Goal: Transaction & Acquisition: Purchase product/service

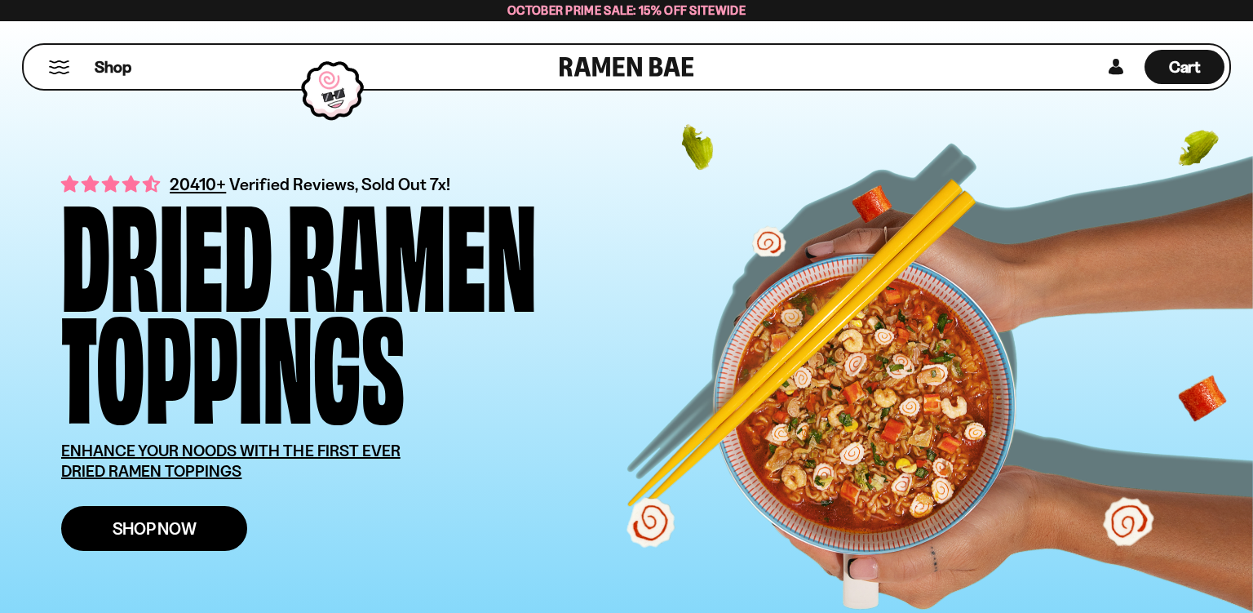
click at [217, 543] on link "Shop Now" at bounding box center [154, 528] width 186 height 45
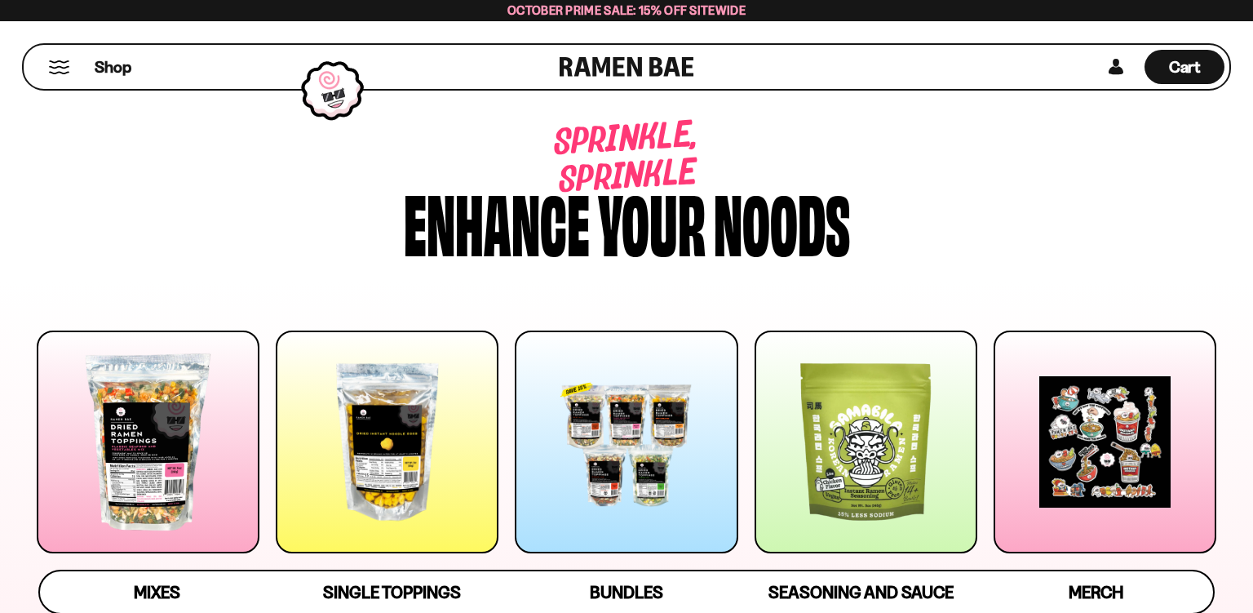
click at [193, 416] on div at bounding box center [148, 441] width 223 height 223
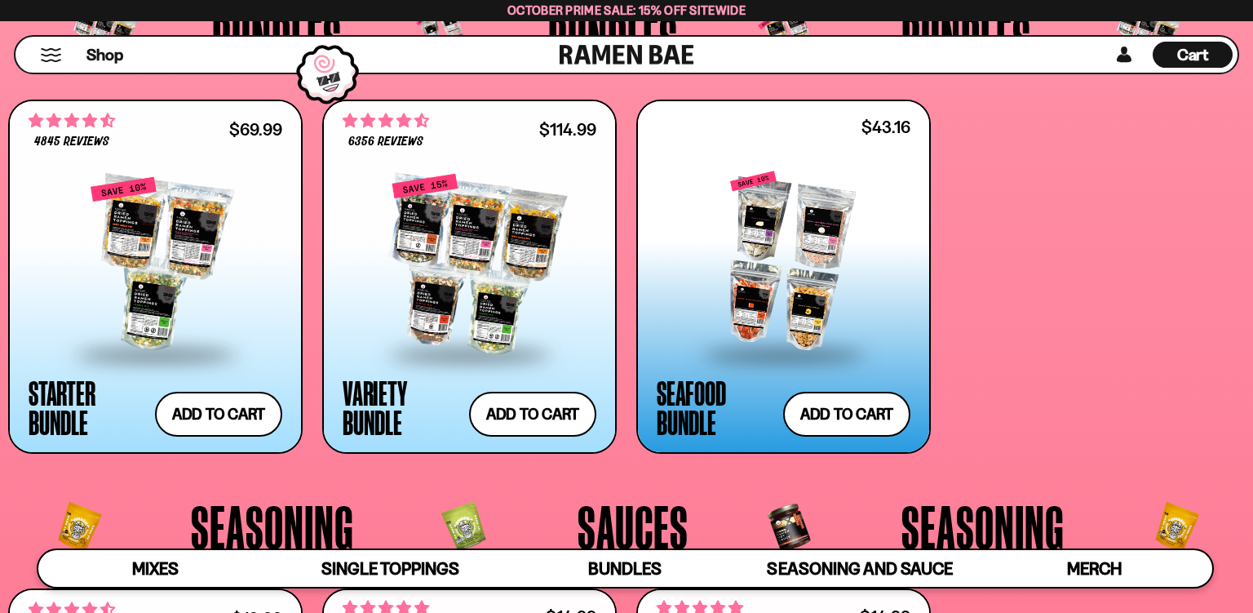
scroll to position [3502, 0]
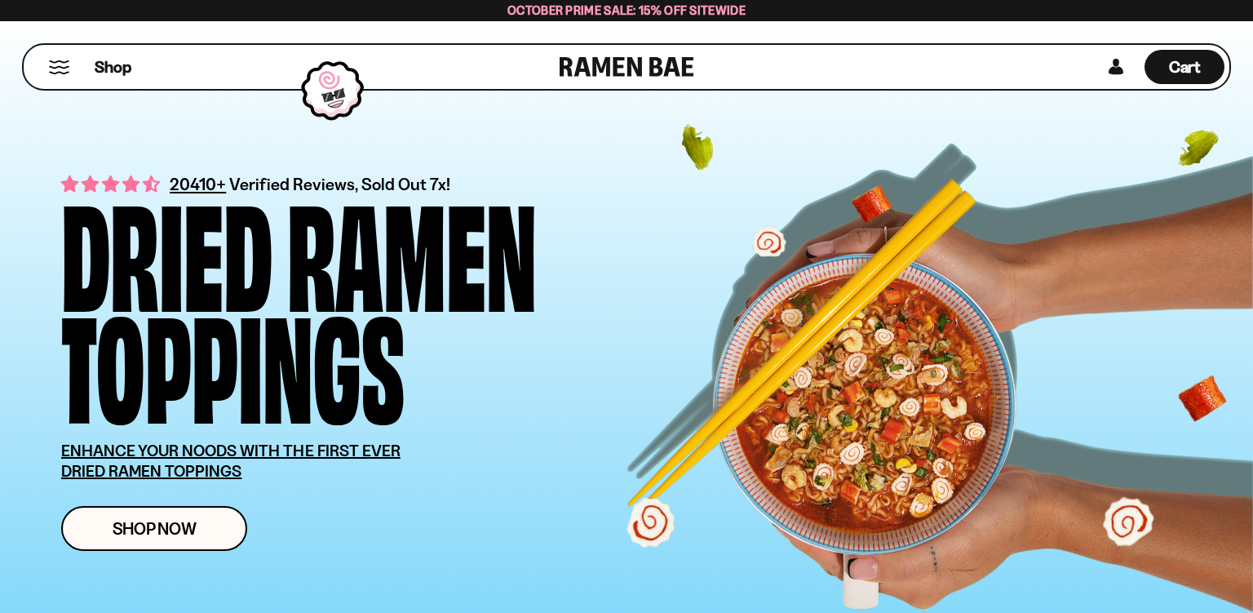
click at [56, 70] on button "Mobile Menu Trigger" at bounding box center [59, 67] width 22 height 14
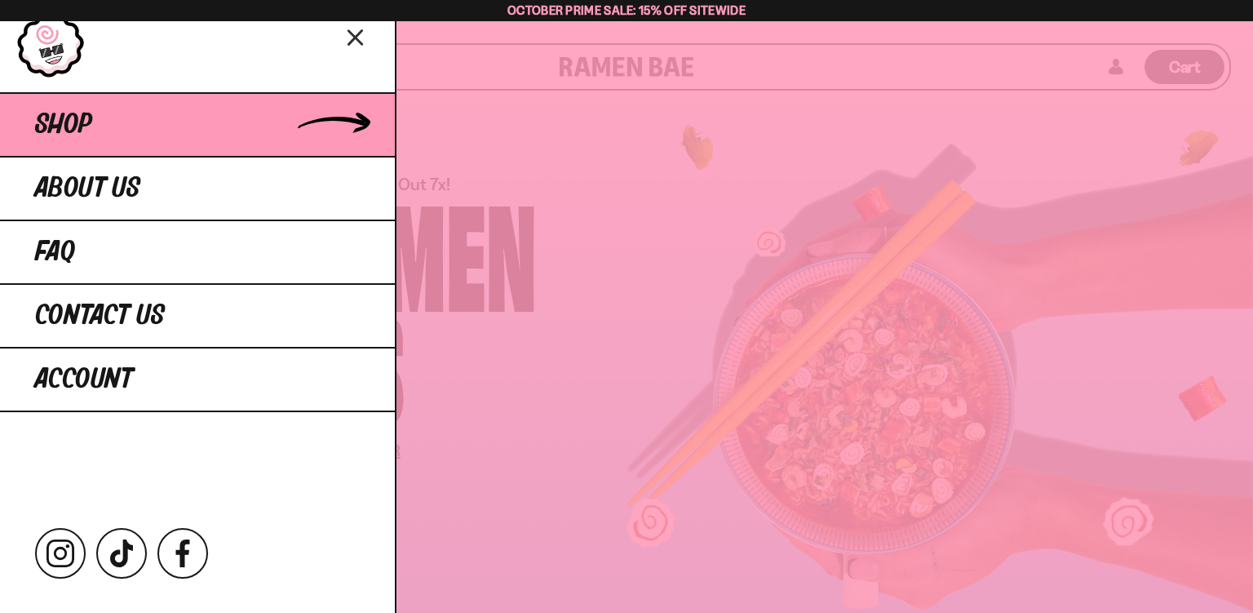
click at [219, 122] on link "Shop" at bounding box center [197, 124] width 395 height 64
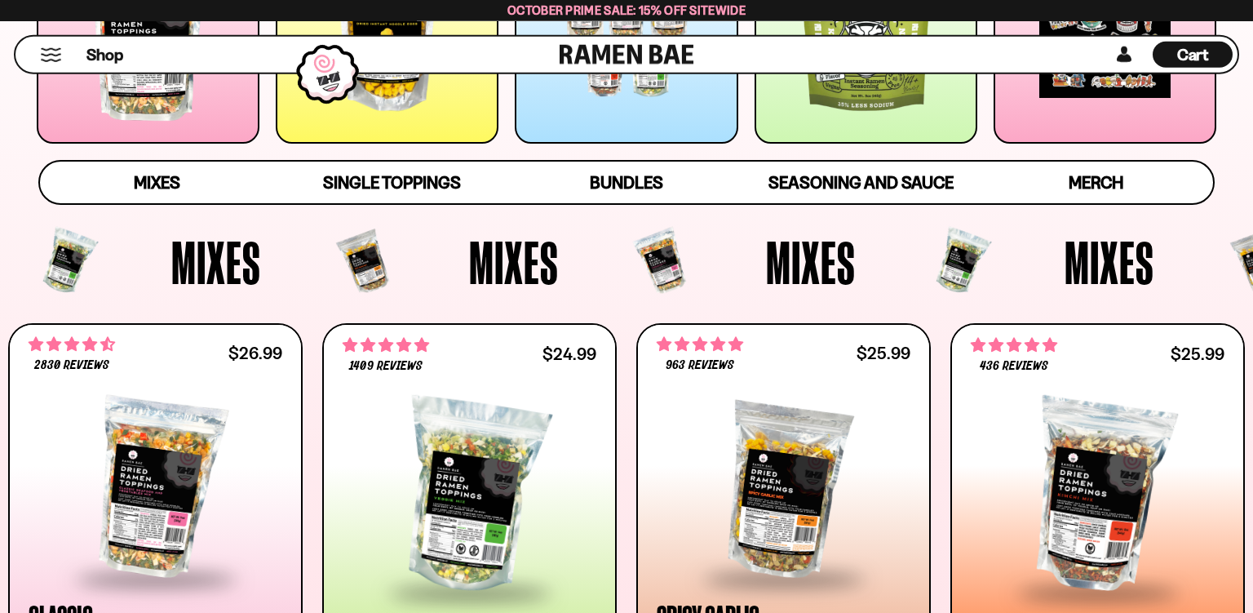
scroll to position [376, 0]
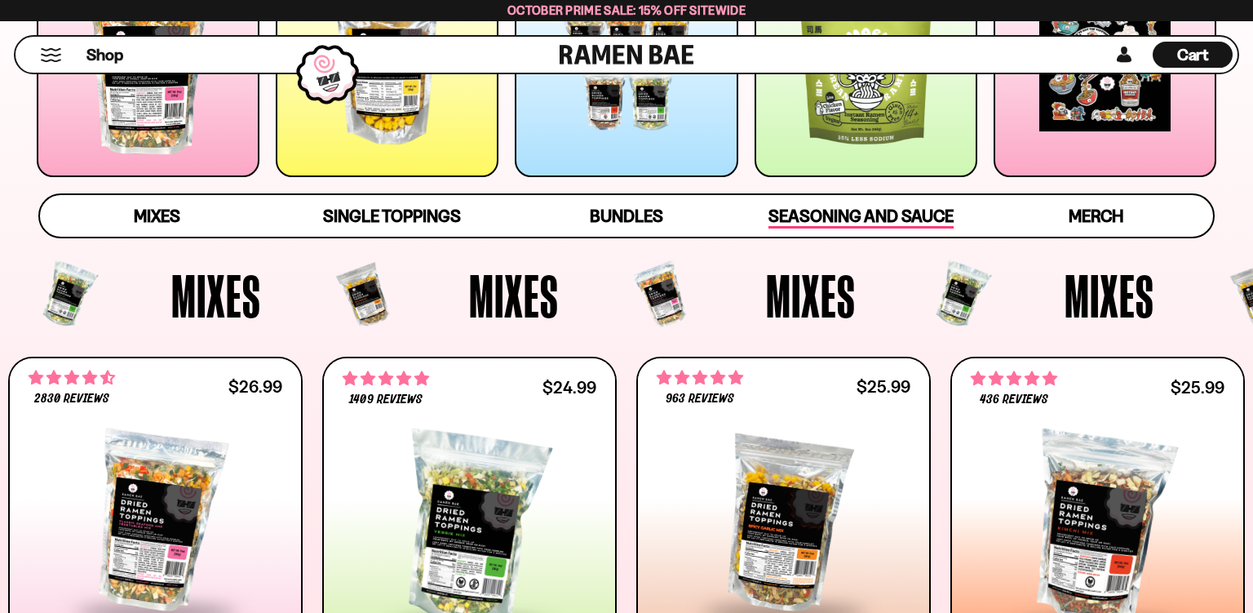
click at [853, 204] on div "Seasoning and Sauce" at bounding box center [861, 215] width 185 height 25
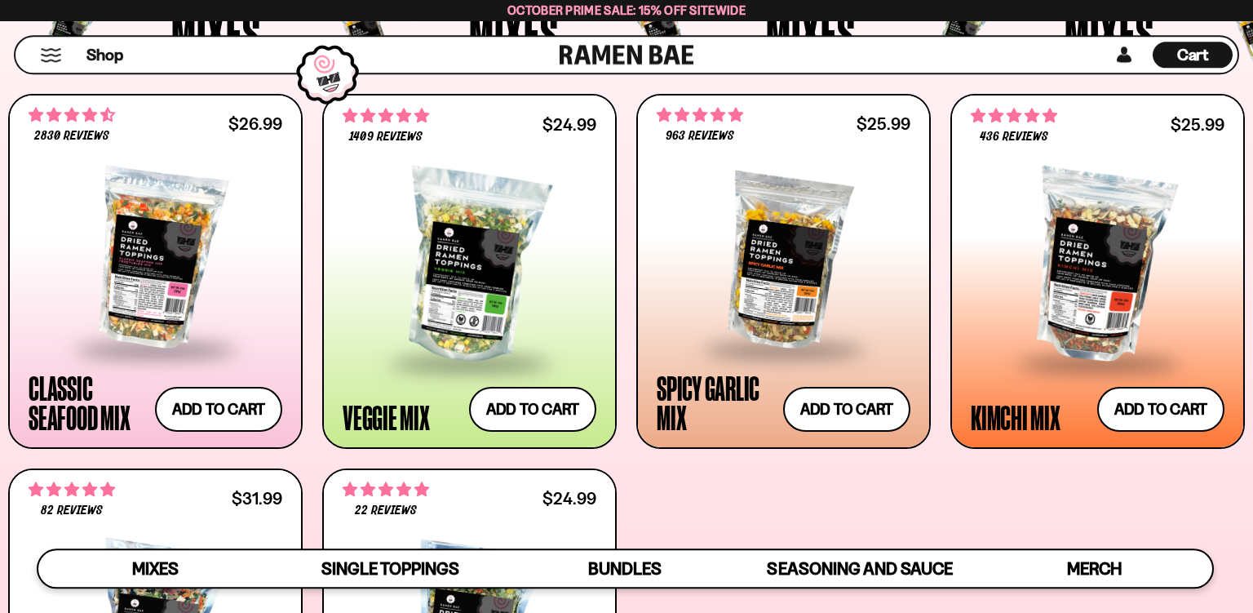
scroll to position [645, 0]
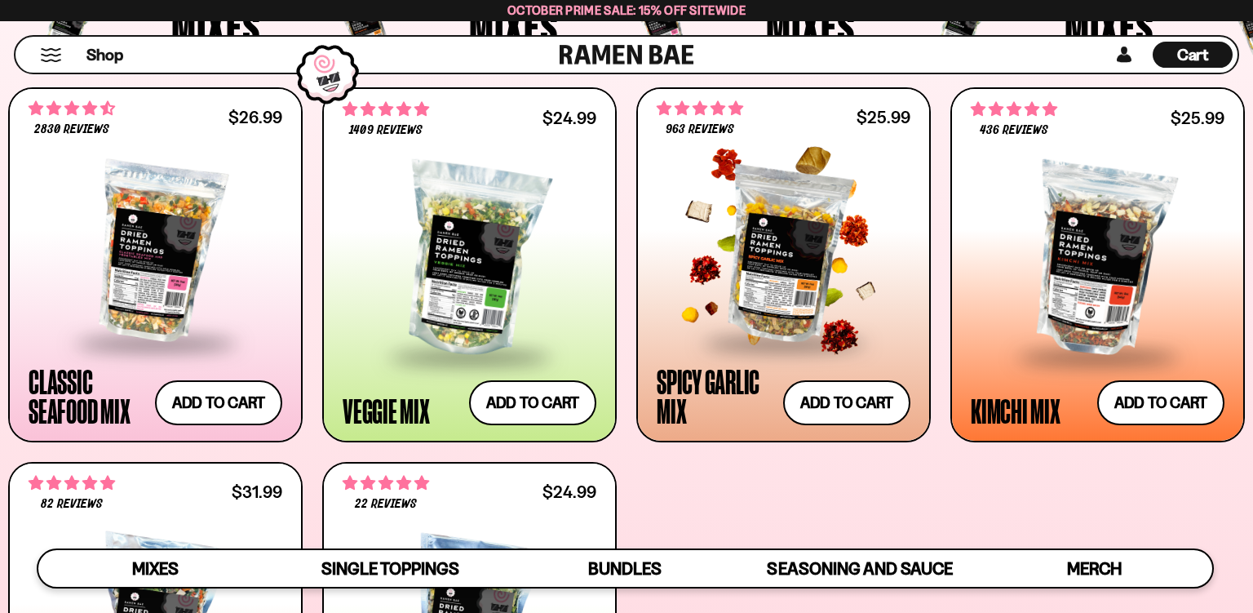
click at [739, 190] on div at bounding box center [784, 252] width 254 height 176
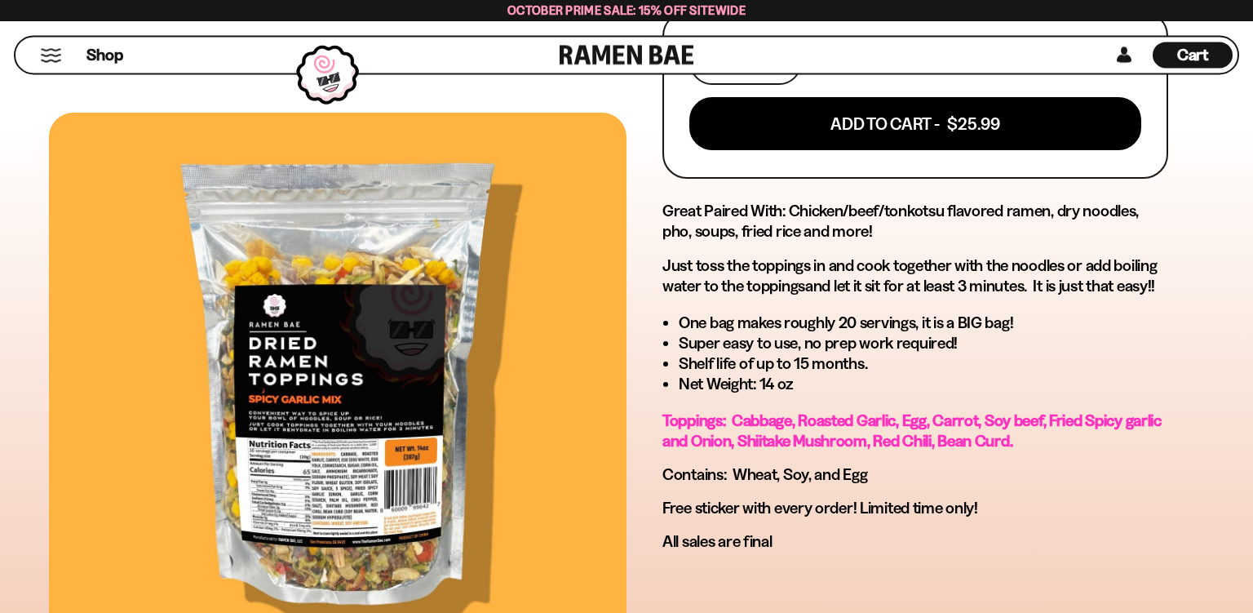
scroll to position [822, 0]
